Goal: Task Accomplishment & Management: Use online tool/utility

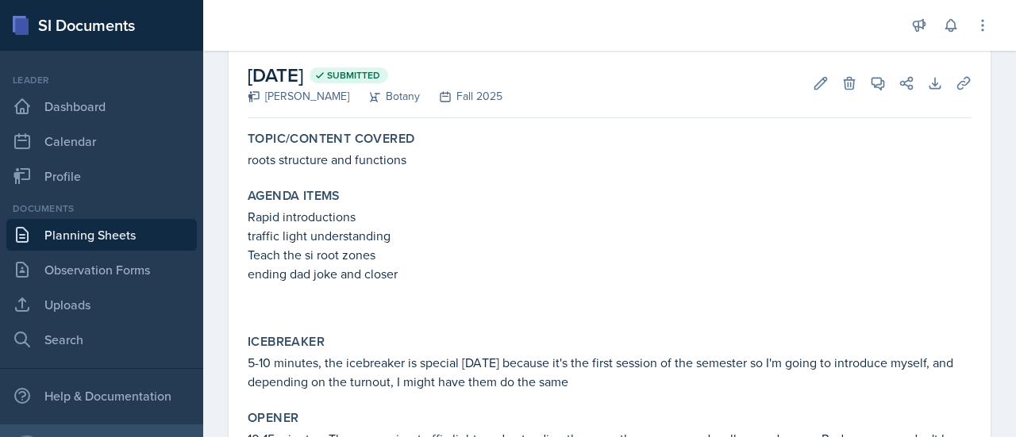
scroll to position [11, 0]
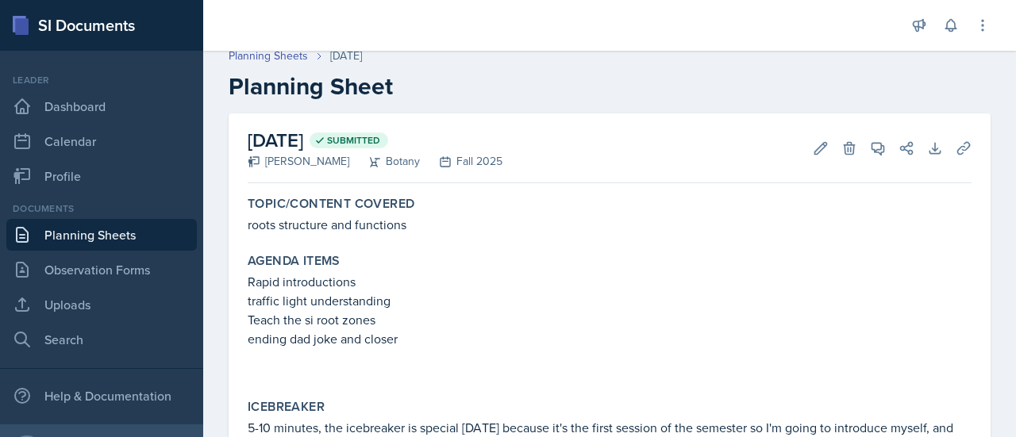
click at [113, 233] on link "Planning Sheets" at bounding box center [101, 235] width 190 height 32
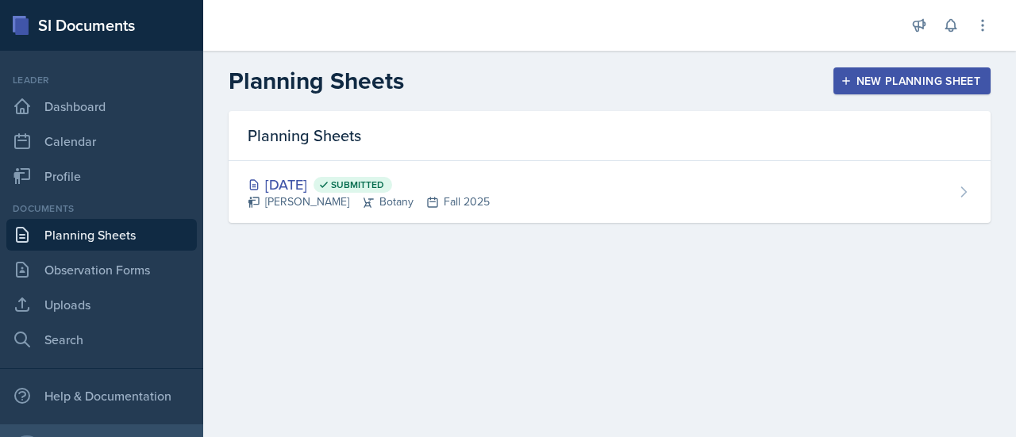
click at [895, 76] on div "New Planning Sheet" at bounding box center [911, 81] width 136 height 13
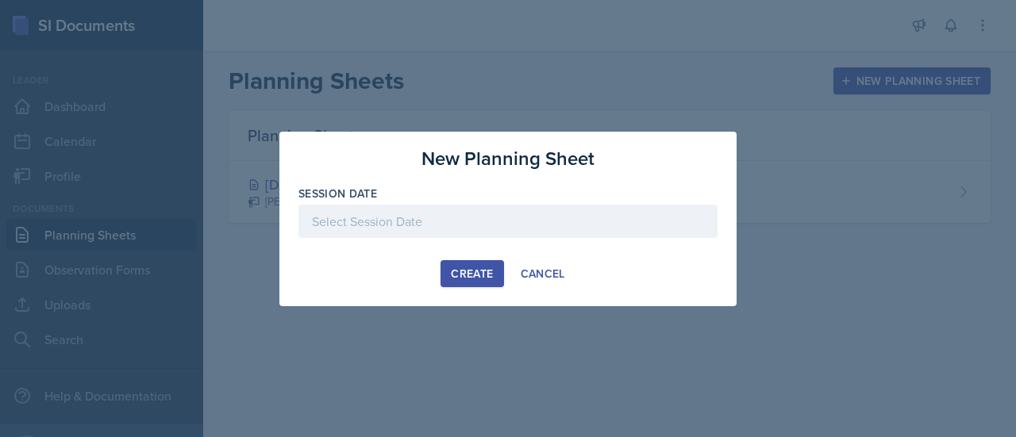
click at [363, 226] on div at bounding box center [507, 221] width 419 height 33
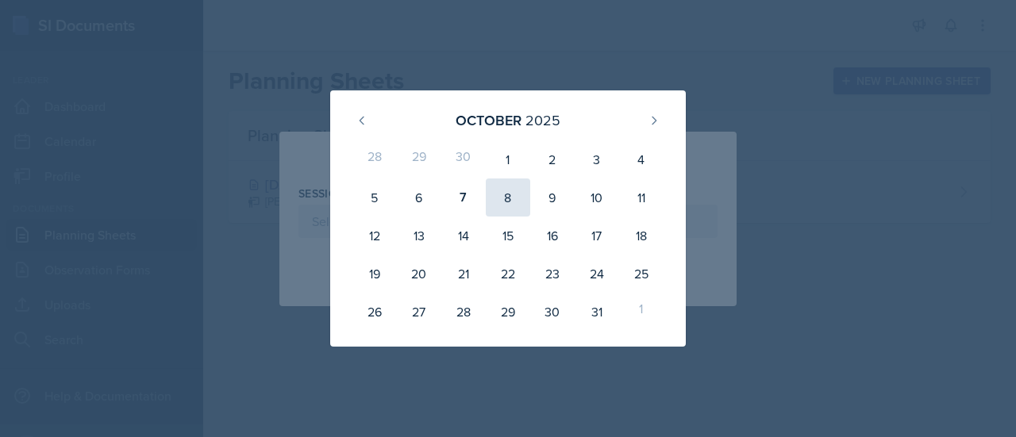
click at [511, 202] on div "8" at bounding box center [508, 198] width 44 height 38
type input "[DATE]"
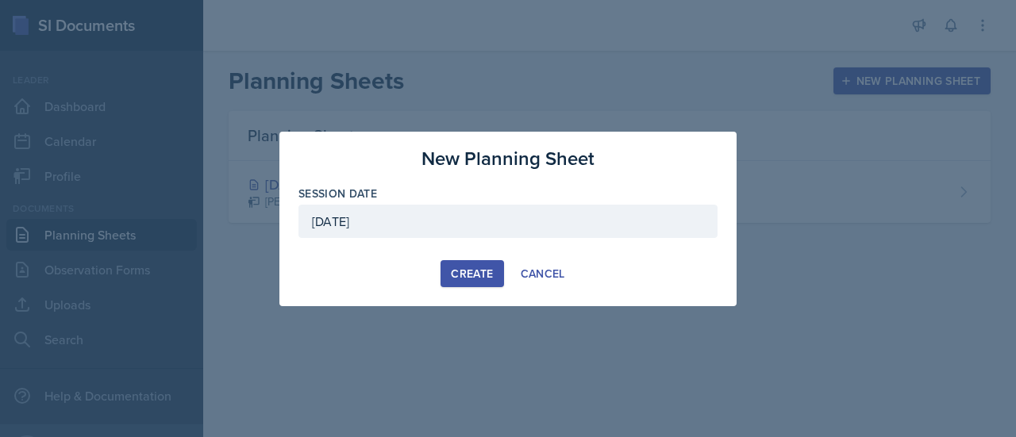
click at [478, 282] on button "Create" at bounding box center [471, 273] width 63 height 27
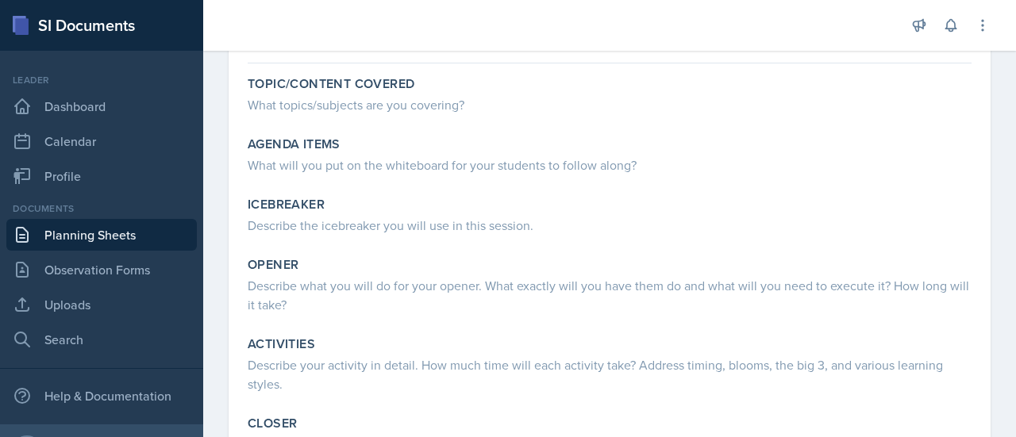
scroll to position [78, 0]
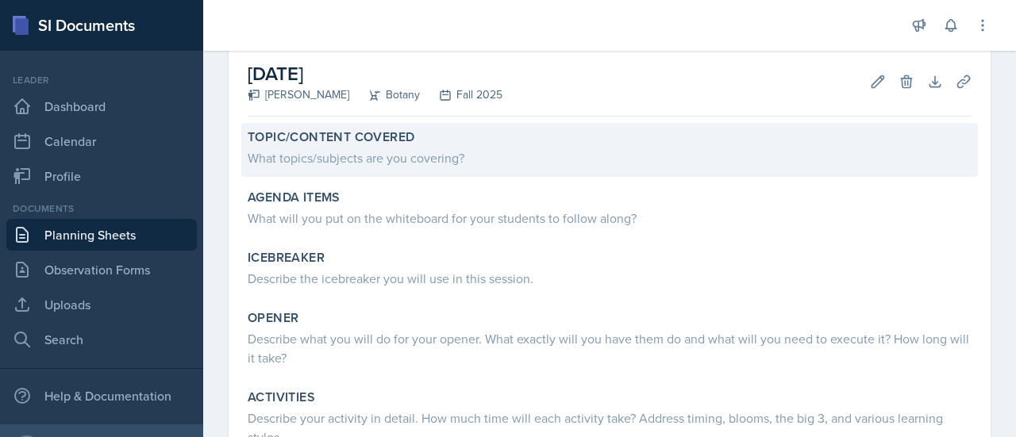
click at [395, 145] on div "What topics/subjects are you covering?" at bounding box center [610, 156] width 724 height 22
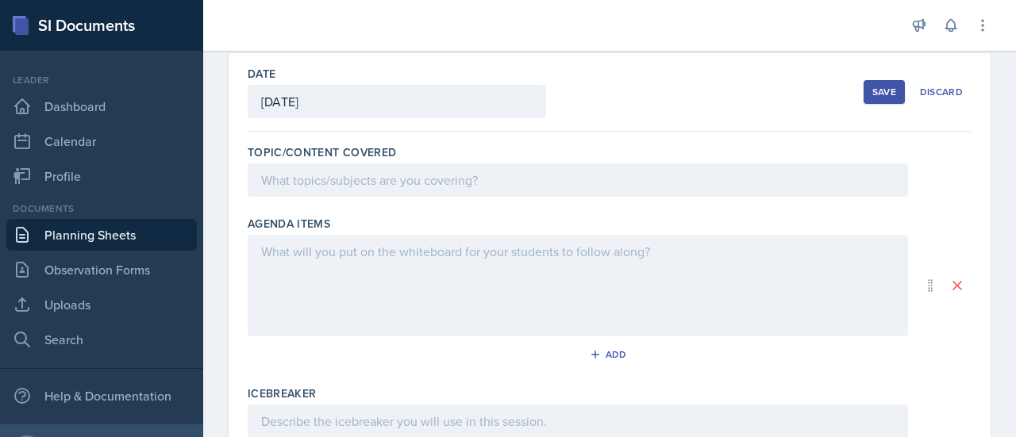
click at [403, 183] on div at bounding box center [578, 179] width 660 height 33
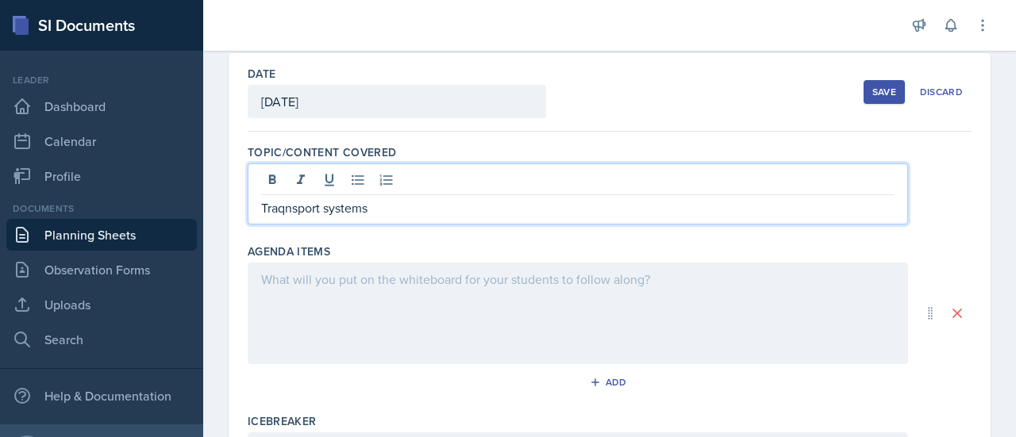
click at [306, 211] on p "Traqnsport systems" at bounding box center [577, 207] width 633 height 19
click at [403, 207] on p "Transport systems" at bounding box center [577, 207] width 633 height 19
click at [433, 245] on div "Agenda items" at bounding box center [610, 252] width 724 height 16
